Goal: Download file/media

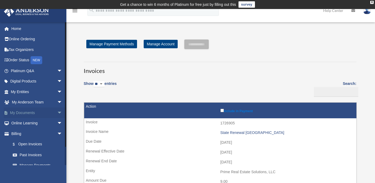
click at [57, 111] on span "arrow_drop_down" at bounding box center [62, 113] width 11 height 11
click at [23, 124] on link "Box" at bounding box center [38, 123] width 63 height 11
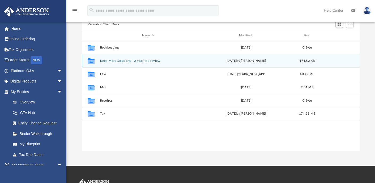
scroll to position [60, 0]
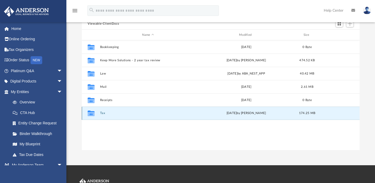
click at [107, 112] on button "Tax" at bounding box center [148, 113] width 96 height 3
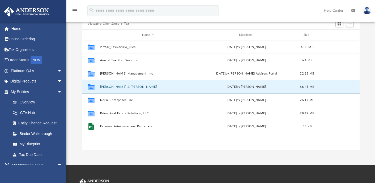
click at [120, 86] on button "[PERSON_NAME] & [PERSON_NAME]" at bounding box center [148, 86] width 96 height 3
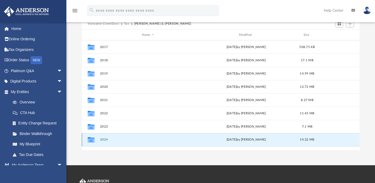
click at [106, 138] on button "2024" at bounding box center [148, 139] width 96 height 3
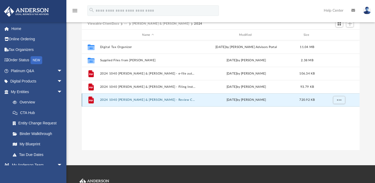
click at [151, 99] on button "2024 1040 Granell, James & Rocio - Review Copy.pdf" at bounding box center [148, 99] width 96 height 3
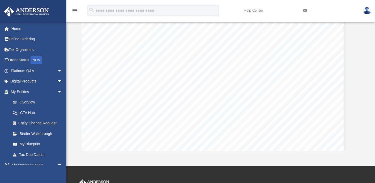
scroll to position [8777, 9]
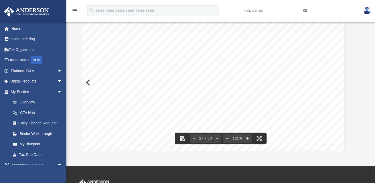
drag, startPoint x: 217, startPoint y: 74, endPoint x: 192, endPoint y: 79, distance: 25.0
click at [192, 79] on div "Department of the Treasury Internal Revenue Service 403501 11-01-24 Your social…" at bounding box center [212, 170] width 263 height 341
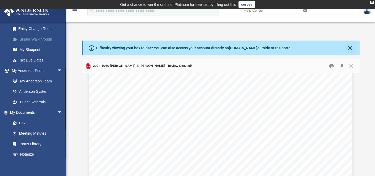
scroll to position [99, 0]
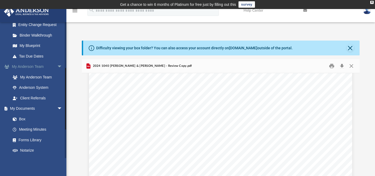
click at [46, 65] on link "My Anderson Team arrow_drop_down" at bounding box center [37, 67] width 67 height 11
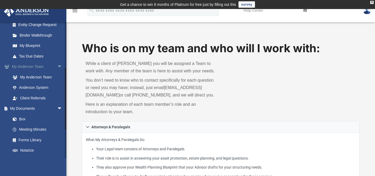
click at [57, 65] on span "arrow_drop_down" at bounding box center [62, 67] width 11 height 11
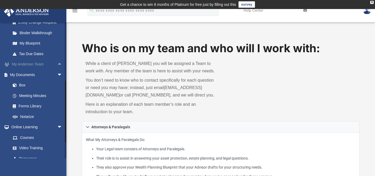
scroll to position [107, 0]
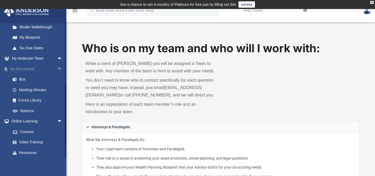
click at [57, 68] on span "arrow_drop_down" at bounding box center [62, 69] width 11 height 11
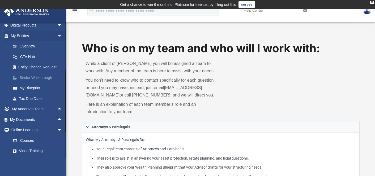
scroll to position [53, 0]
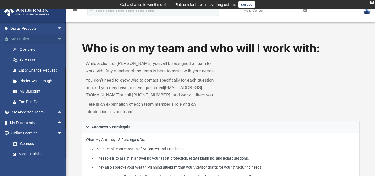
click at [57, 37] on span "arrow_drop_down" at bounding box center [62, 39] width 11 height 11
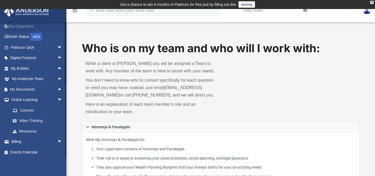
scroll to position [0, 0]
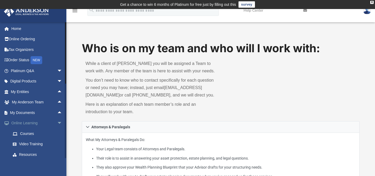
click at [57, 123] on span "arrow_drop_down" at bounding box center [62, 123] width 11 height 11
click at [57, 123] on span "arrow_drop_up" at bounding box center [62, 123] width 11 height 11
click at [57, 122] on span "arrow_drop_down" at bounding box center [62, 123] width 11 height 11
click at [57, 81] on span "arrow_drop_down" at bounding box center [62, 81] width 11 height 11
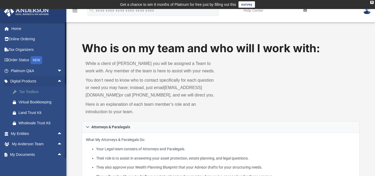
click at [28, 91] on div "Tax Toolbox" at bounding box center [41, 92] width 45 height 7
click at [57, 80] on span "arrow_drop_up" at bounding box center [62, 81] width 11 height 11
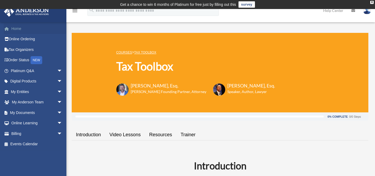
click at [14, 28] on link "Home" at bounding box center [37, 28] width 67 height 11
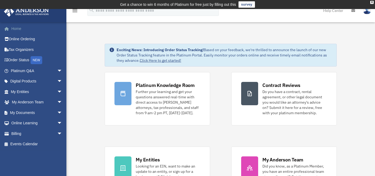
click at [16, 27] on link "Home" at bounding box center [37, 28] width 67 height 11
